Goal: Task Accomplishment & Management: Manage account settings

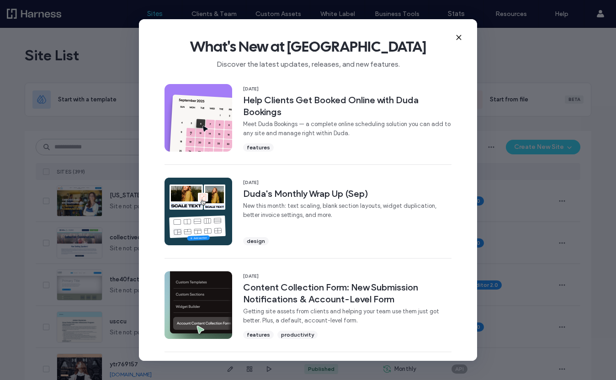
click at [458, 36] on icon at bounding box center [458, 37] width 7 height 7
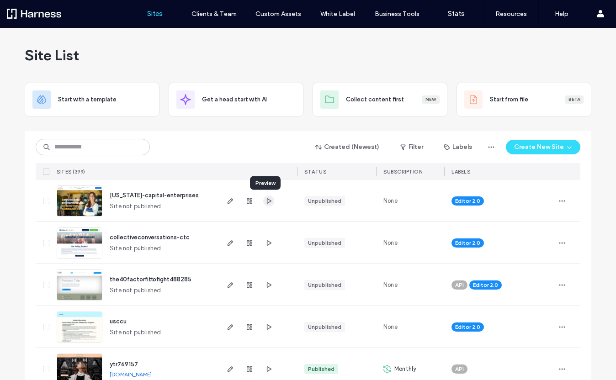
click at [267, 201] on use "button" at bounding box center [269, 200] width 5 height 5
click at [102, 145] on input at bounding box center [93, 147] width 114 height 16
type input "*****"
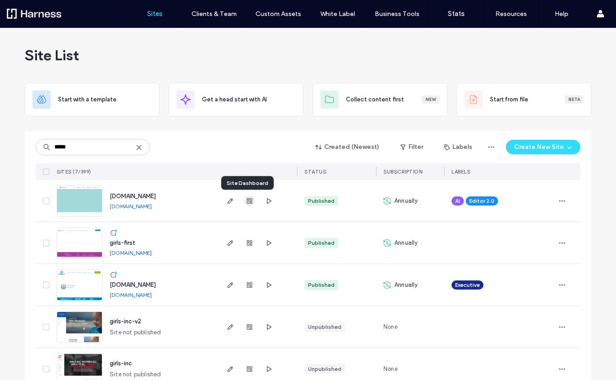
click at [247, 201] on use "button" at bounding box center [249, 200] width 5 height 5
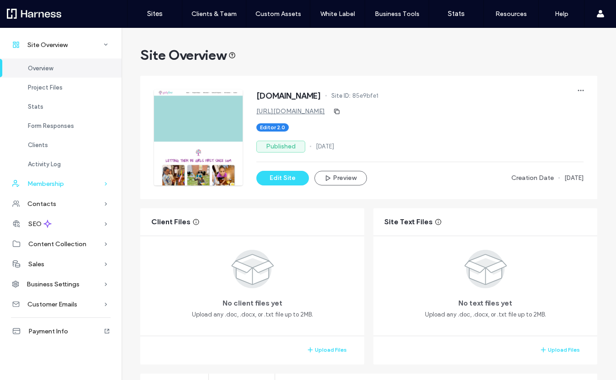
click at [97, 179] on div "Membership" at bounding box center [61, 184] width 122 height 20
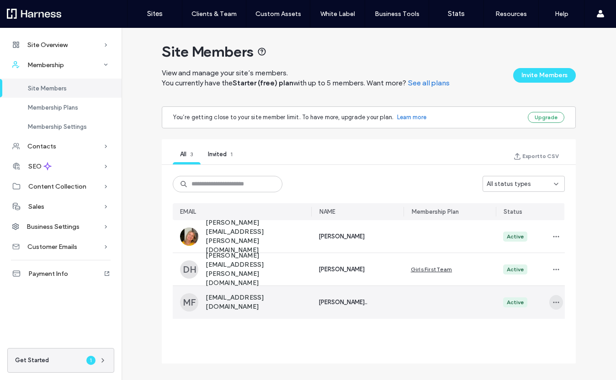
click at [553, 302] on use "button" at bounding box center [556, 302] width 6 height 1
click at [537, 328] on span "Remove Member" at bounding box center [516, 324] width 53 height 9
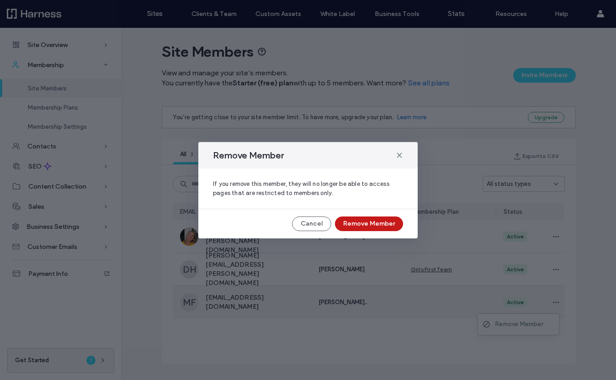
click at [394, 223] on button "Remove Member" at bounding box center [369, 224] width 68 height 15
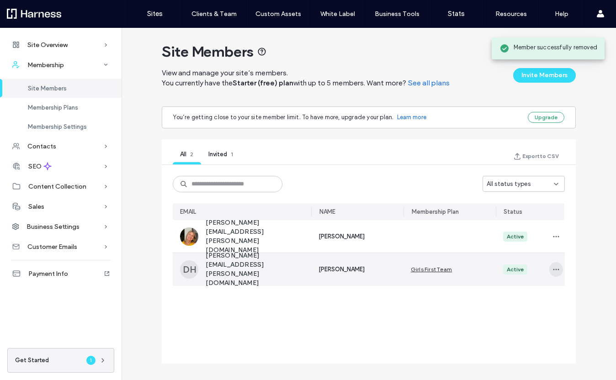
click at [552, 273] on icon "button" at bounding box center [555, 269] width 7 height 7
click at [536, 292] on span "Remove Member" at bounding box center [516, 291] width 53 height 9
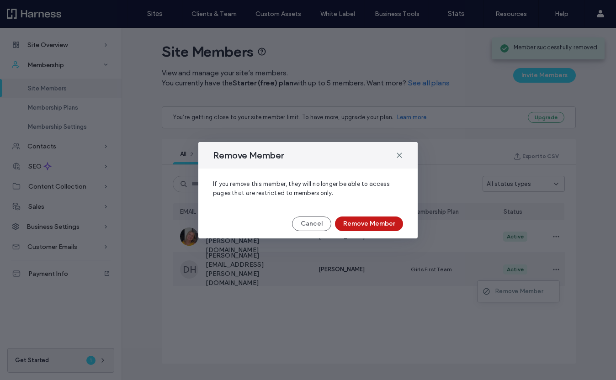
click at [384, 227] on button "Remove Member" at bounding box center [369, 224] width 68 height 15
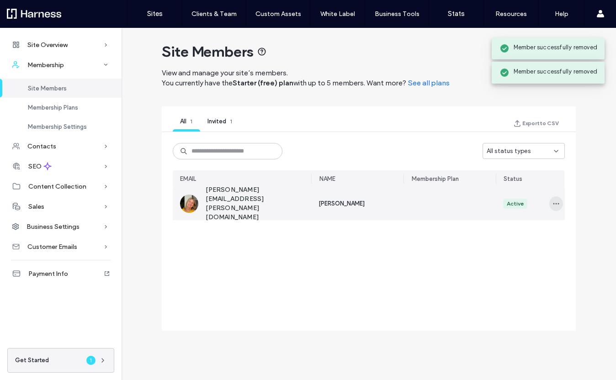
click at [556, 201] on icon "button" at bounding box center [555, 203] width 7 height 7
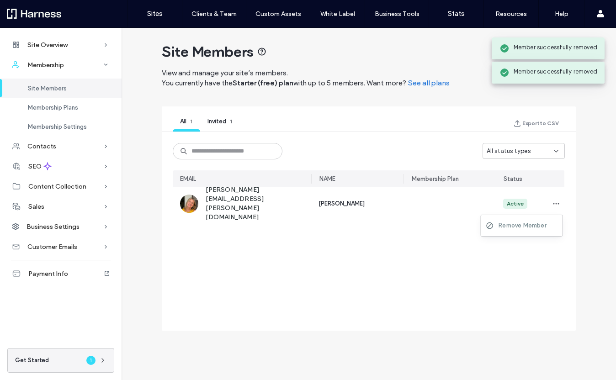
click at [339, 252] on div "EMAIL NAME Membership Plan Status CM [PERSON_NAME][EMAIL_ADDRESS][PERSON_NAME][…" at bounding box center [369, 244] width 392 height 149
click at [220, 123] on span "Invited" at bounding box center [216, 121] width 19 height 7
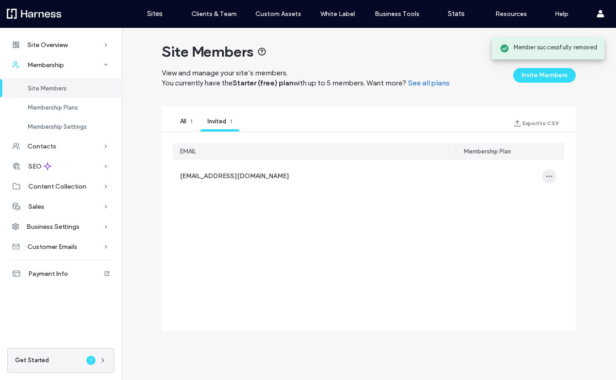
click at [551, 175] on icon "button" at bounding box center [548, 176] width 7 height 7
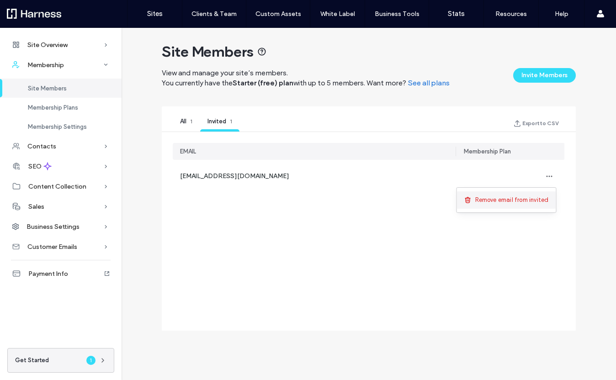
click at [539, 200] on span "Remove email from invited" at bounding box center [512, 200] width 74 height 9
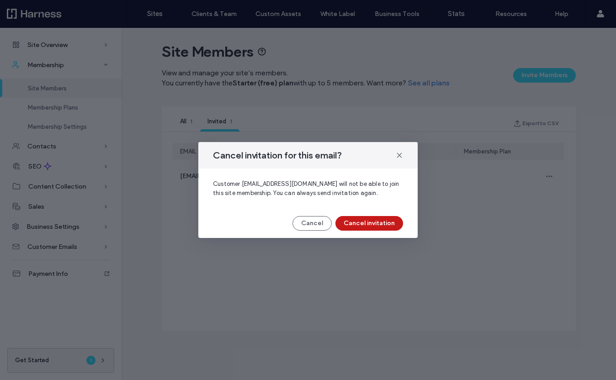
click at [386, 221] on button "Cancel invitation" at bounding box center [369, 223] width 68 height 15
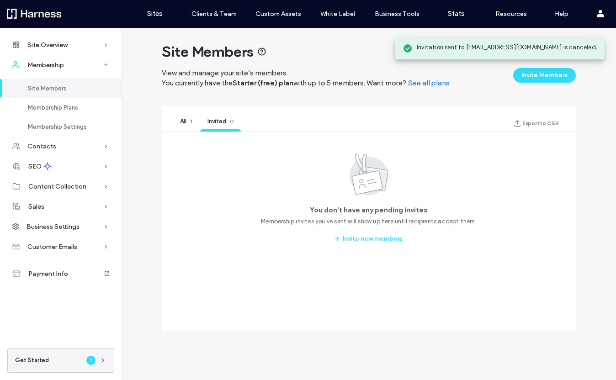
click at [176, 118] on div "All 1" at bounding box center [186, 123] width 27 height 18
